Goal: Task Accomplishment & Management: Complete application form

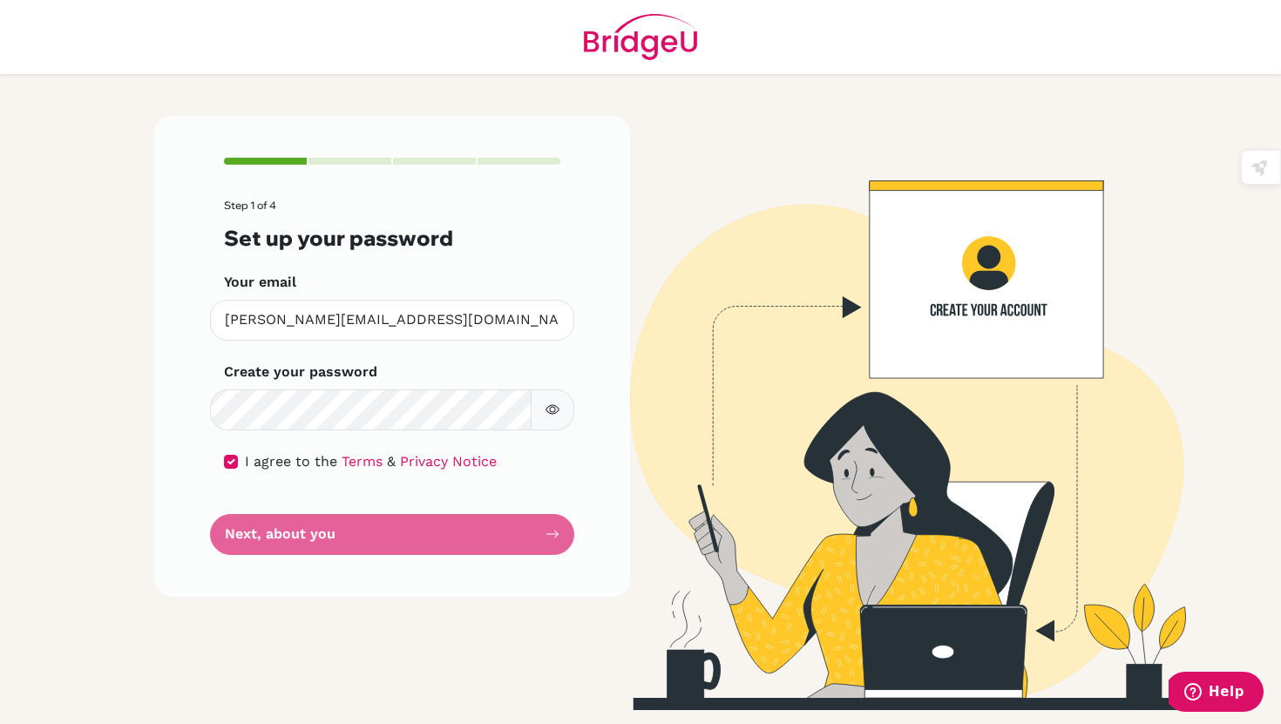
drag, startPoint x: 0, startPoint y: 0, endPoint x: 560, endPoint y: 549, distance: 784.0
click at [560, 549] on div "Step 1 of 4 Set up your password Your email [PERSON_NAME][EMAIL_ADDRESS][DOMAIN…" at bounding box center [392, 356] width 476 height 481
click at [560, 538] on form "Step 1 of 4 Set up your password Your email [PERSON_NAME][EMAIL_ADDRESS][DOMAIN…" at bounding box center [392, 378] width 336 height 356
click at [561, 531] on div "Step 1 of 4 Set up your password Your email [PERSON_NAME][EMAIL_ADDRESS][DOMAIN…" at bounding box center [392, 356] width 476 height 481
click at [562, 530] on div "Step 1 of 4 Set up your password Your email [PERSON_NAME][EMAIL_ADDRESS][DOMAIN…" at bounding box center [392, 356] width 476 height 481
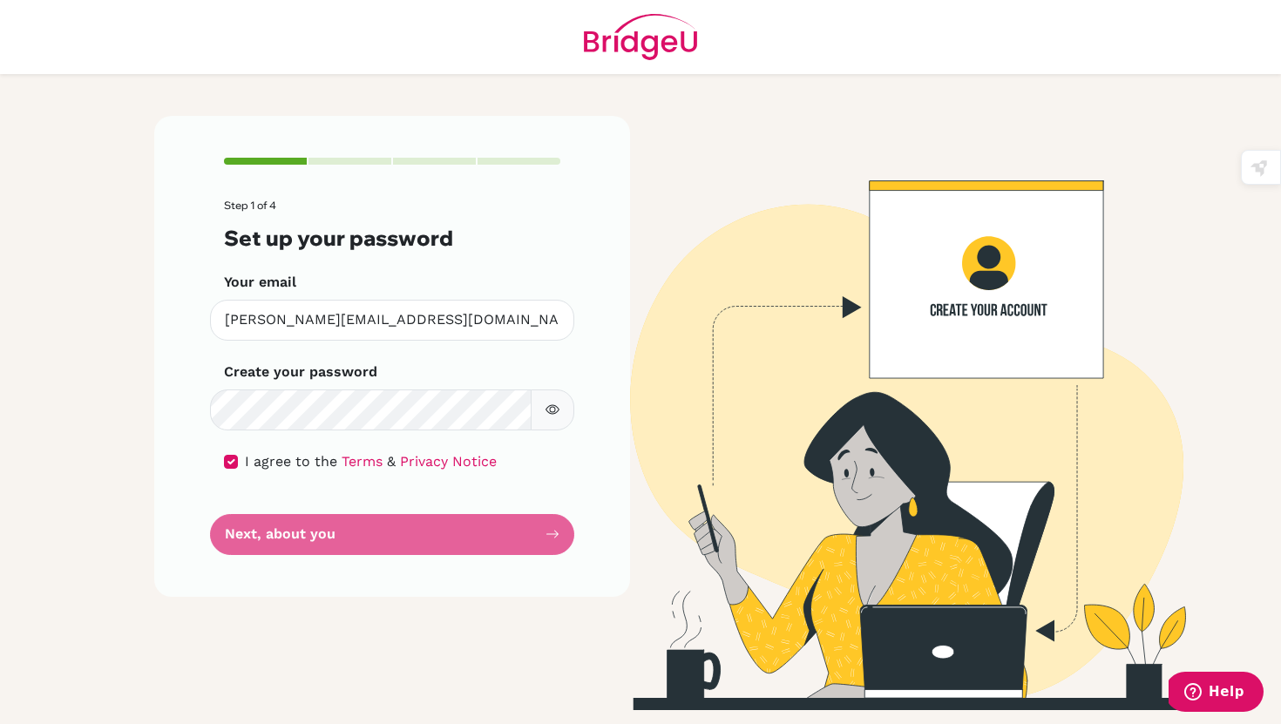
click at [520, 533] on form "Step 1 of 4 Set up your password Your email [PERSON_NAME][EMAIL_ADDRESS][DOMAIN…" at bounding box center [392, 378] width 336 height 356
click at [305, 530] on form "Step 1 of 4 Set up your password Your email [PERSON_NAME][EMAIL_ADDRESS][DOMAIN…" at bounding box center [392, 378] width 336 height 356
click at [305, 536] on form "Step 1 of 4 Set up your password Your email [PERSON_NAME][EMAIL_ADDRESS][DOMAIN…" at bounding box center [392, 378] width 336 height 356
click at [522, 336] on input "[PERSON_NAME][EMAIL_ADDRESS][DOMAIN_NAME]" at bounding box center [392, 320] width 364 height 41
drag, startPoint x: 273, startPoint y: 651, endPoint x: 343, endPoint y: 588, distance: 93.8
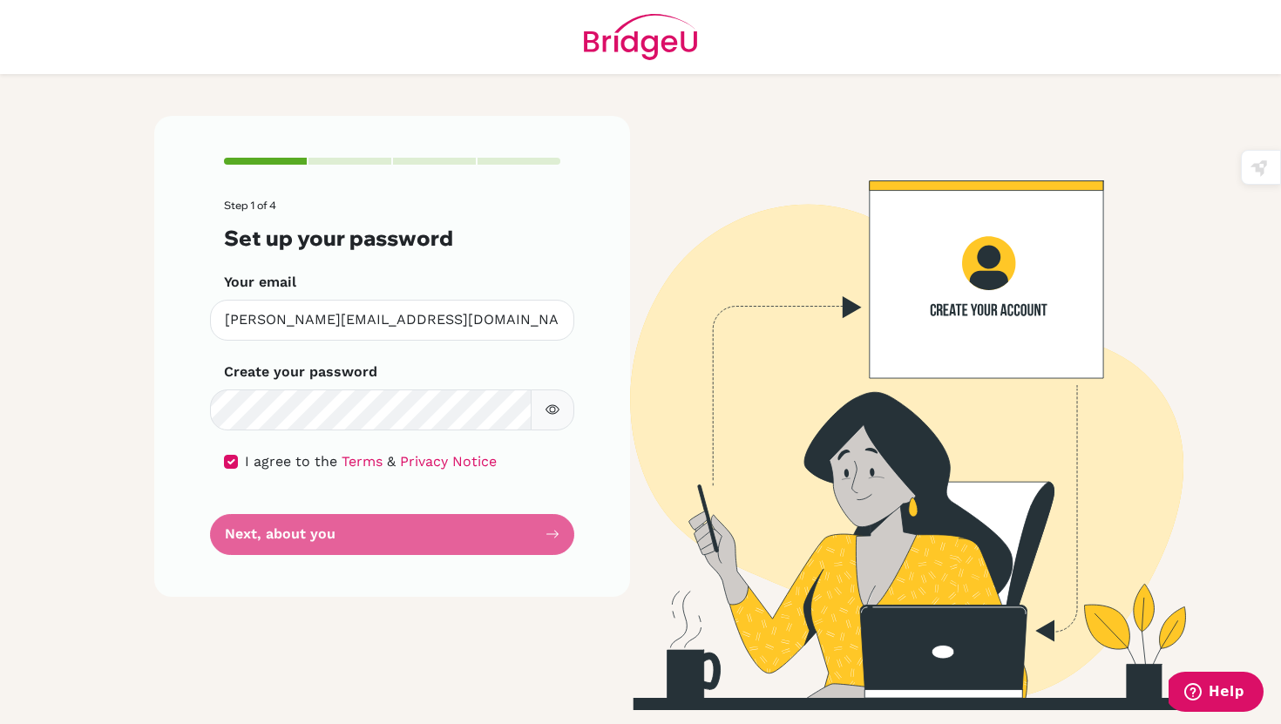
click at [274, 650] on div "Step 1 of 4 Set up your password Your email [PERSON_NAME][EMAIL_ADDRESS][DOMAIN…" at bounding box center [392, 413] width 497 height 594
click at [561, 537] on div "Step 1 of 4 Set up your password Your email [PERSON_NAME][EMAIL_ADDRESS][DOMAIN…" at bounding box center [392, 356] width 476 height 481
